Goal: Complete application form

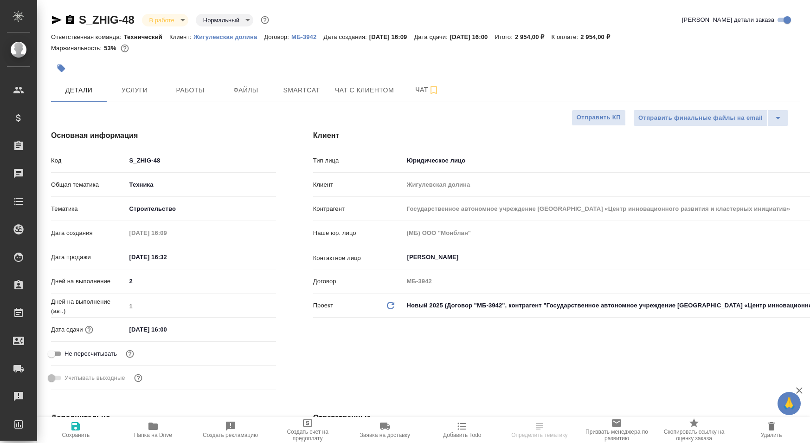
select select "RU"
type input "[PERSON_NAME]"
type input "[PERSON_NAME]pereverzeva"
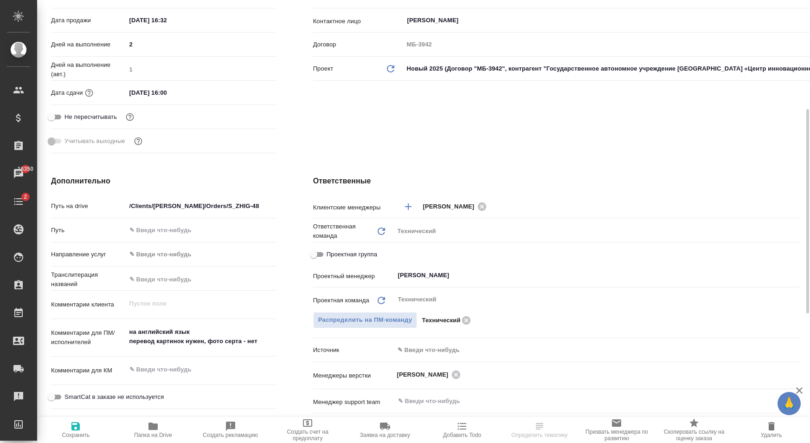
scroll to position [284, 0]
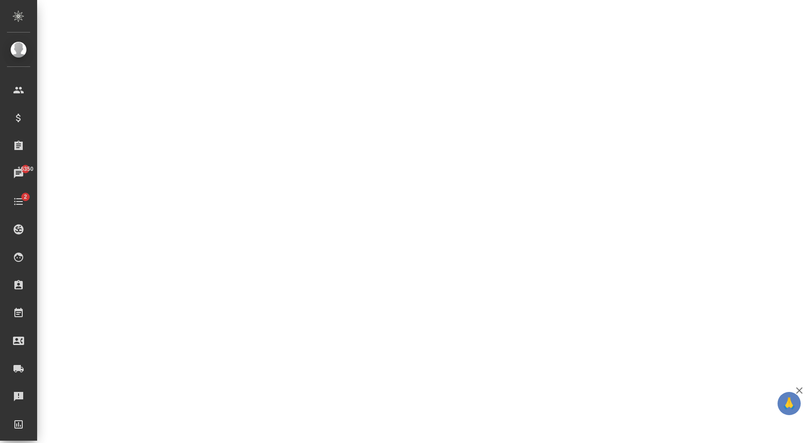
select select "RU"
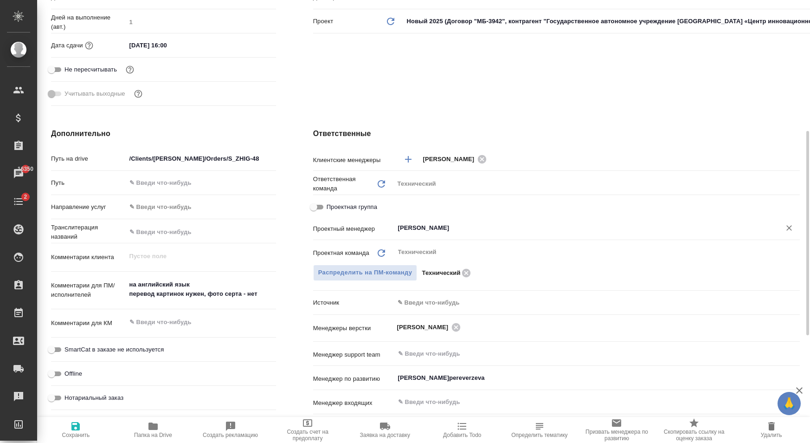
type textarea "x"
click at [430, 325] on span "[PERSON_NAME]" at bounding box center [425, 326] width 57 height 9
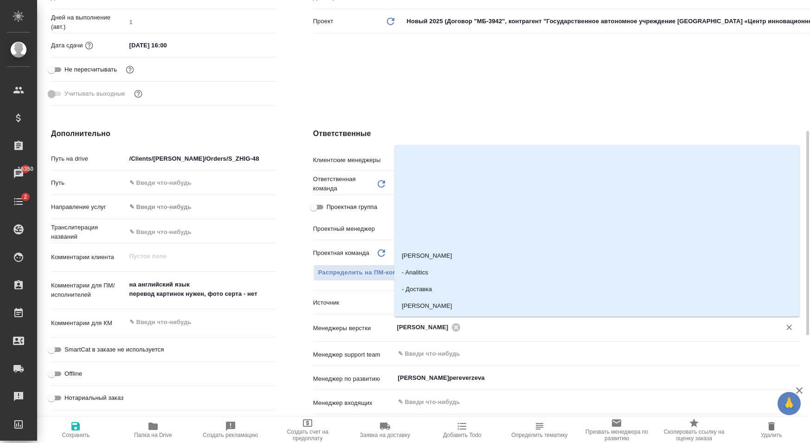
click at [508, 328] on input "text" at bounding box center [614, 326] width 302 height 11
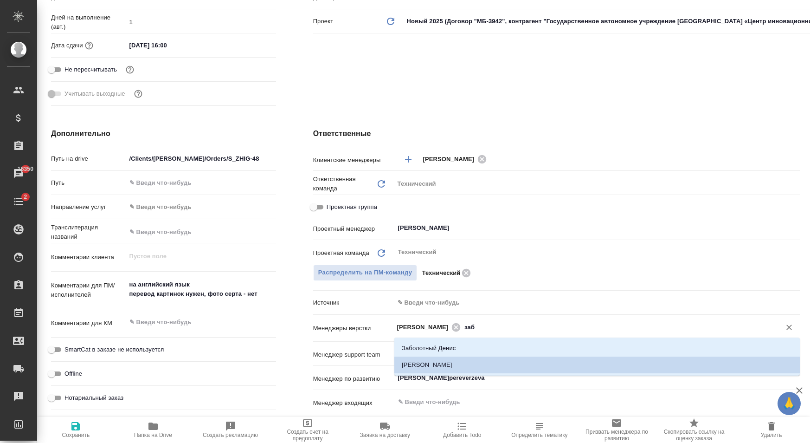
type input "забо"
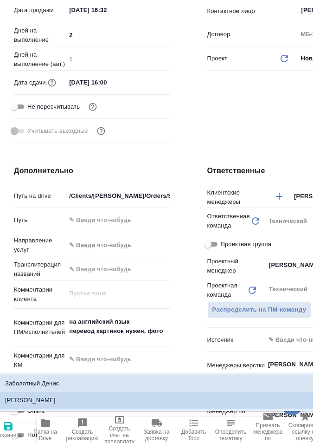
type textarea "x"
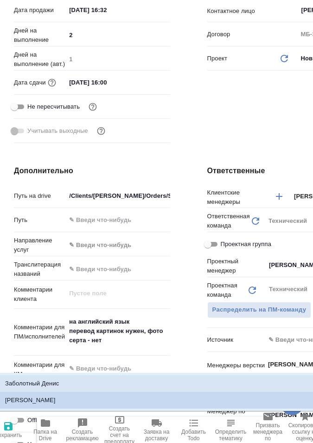
type input "забо"
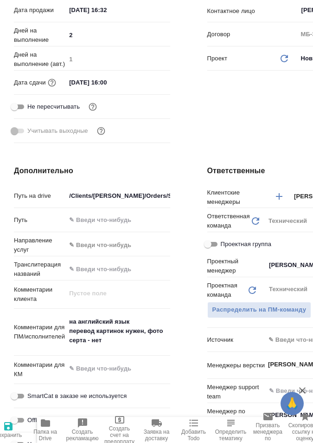
type textarea "x"
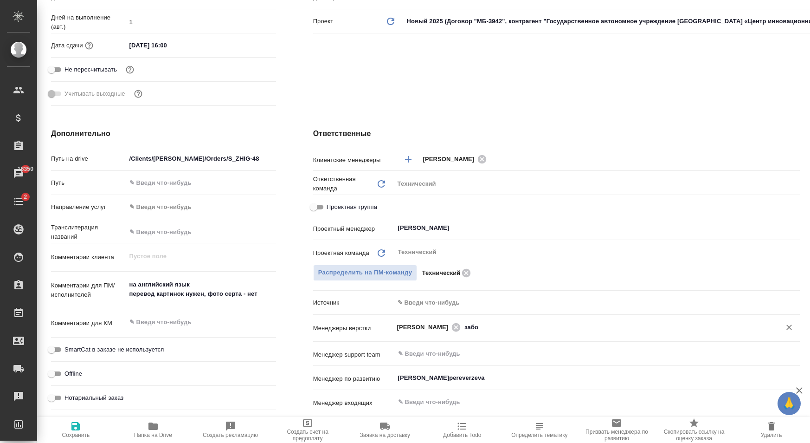
type textarea "x"
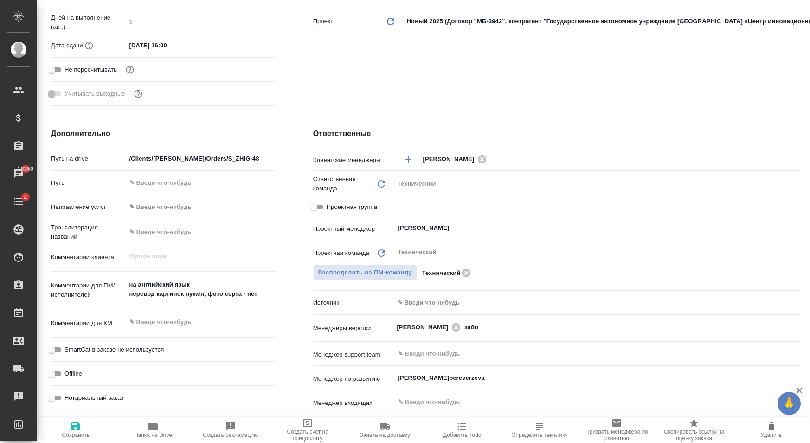
type textarea "x"
